Goal: Find specific page/section: Find specific page/section

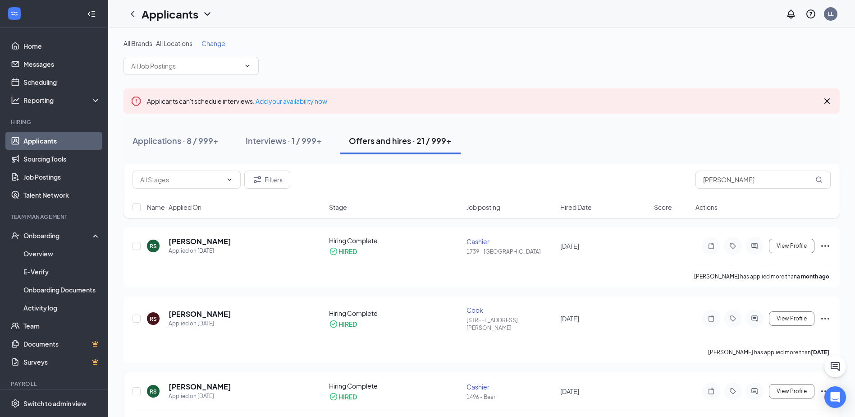
scroll to position [10, 0]
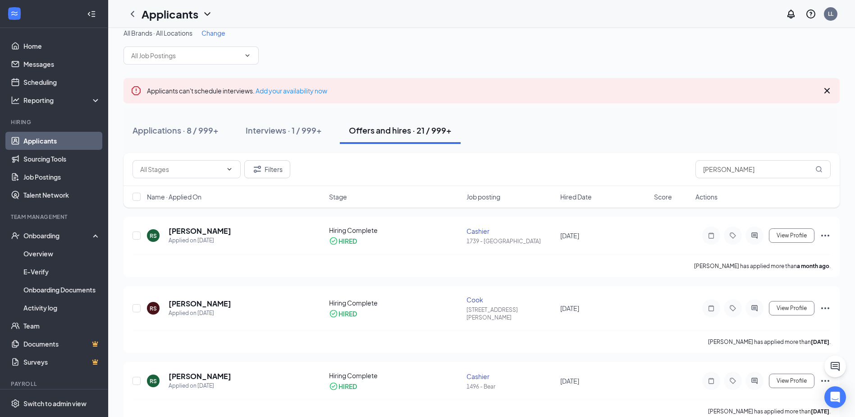
click at [164, 134] on div "Applications · 8 / 999+" at bounding box center [176, 129] width 86 height 11
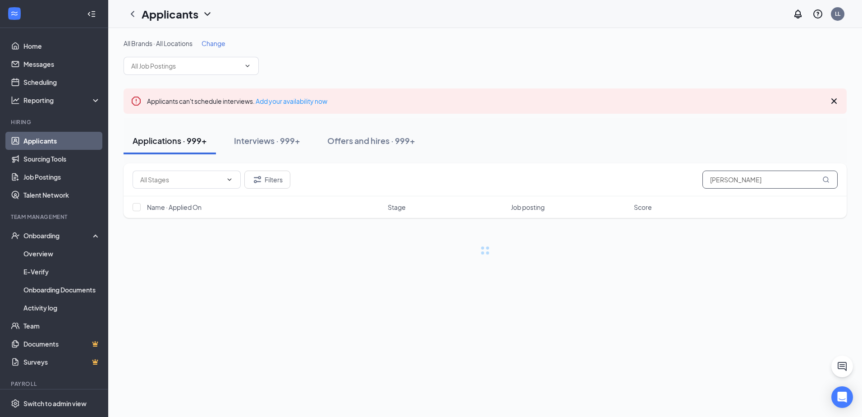
click at [741, 182] on input "[PERSON_NAME]" at bounding box center [770, 179] width 135 height 18
type input "[PERSON_NAME]"
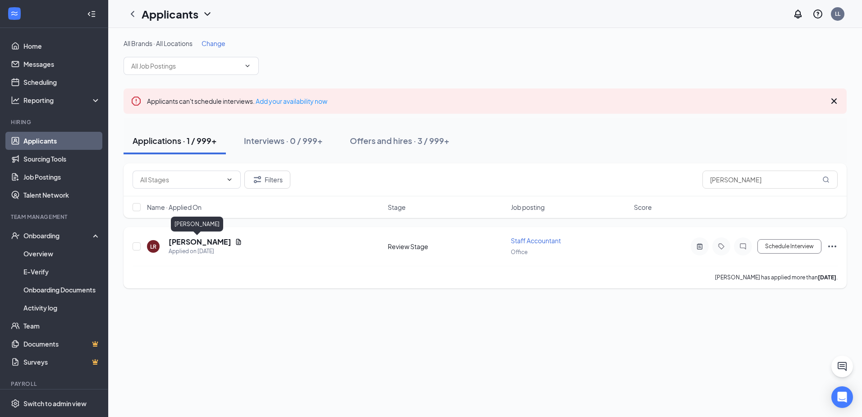
click at [174, 244] on h5 "[PERSON_NAME]" at bounding box center [200, 242] width 63 height 10
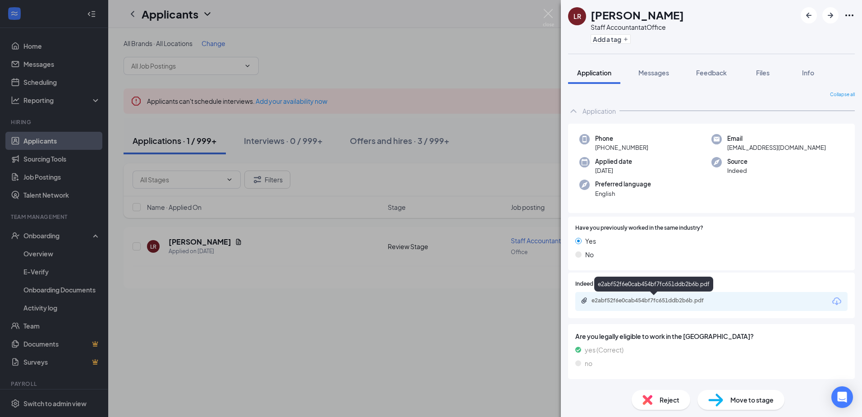
click at [636, 294] on div "e2abf52f6e0cab454bf7fc651ddb2b6b.pdf" at bounding box center [653, 285] width 119 height 18
click at [640, 299] on div "e2abf52f6e0cab454bf7fc651ddb2b6b.pdf" at bounding box center [655, 300] width 126 height 7
